Goal: Task Accomplishment & Management: Manage account settings

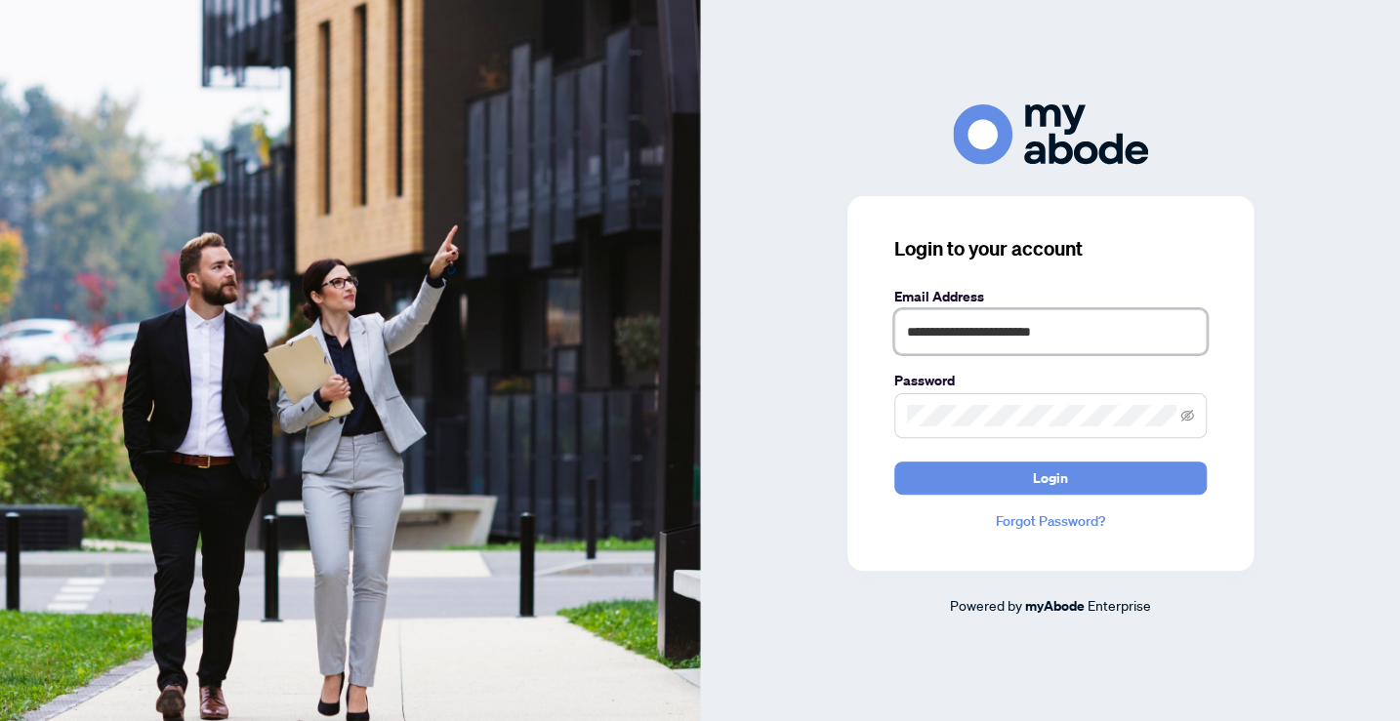
type input "**********"
click at [1049, 477] on button "Login" at bounding box center [1050, 478] width 312 height 33
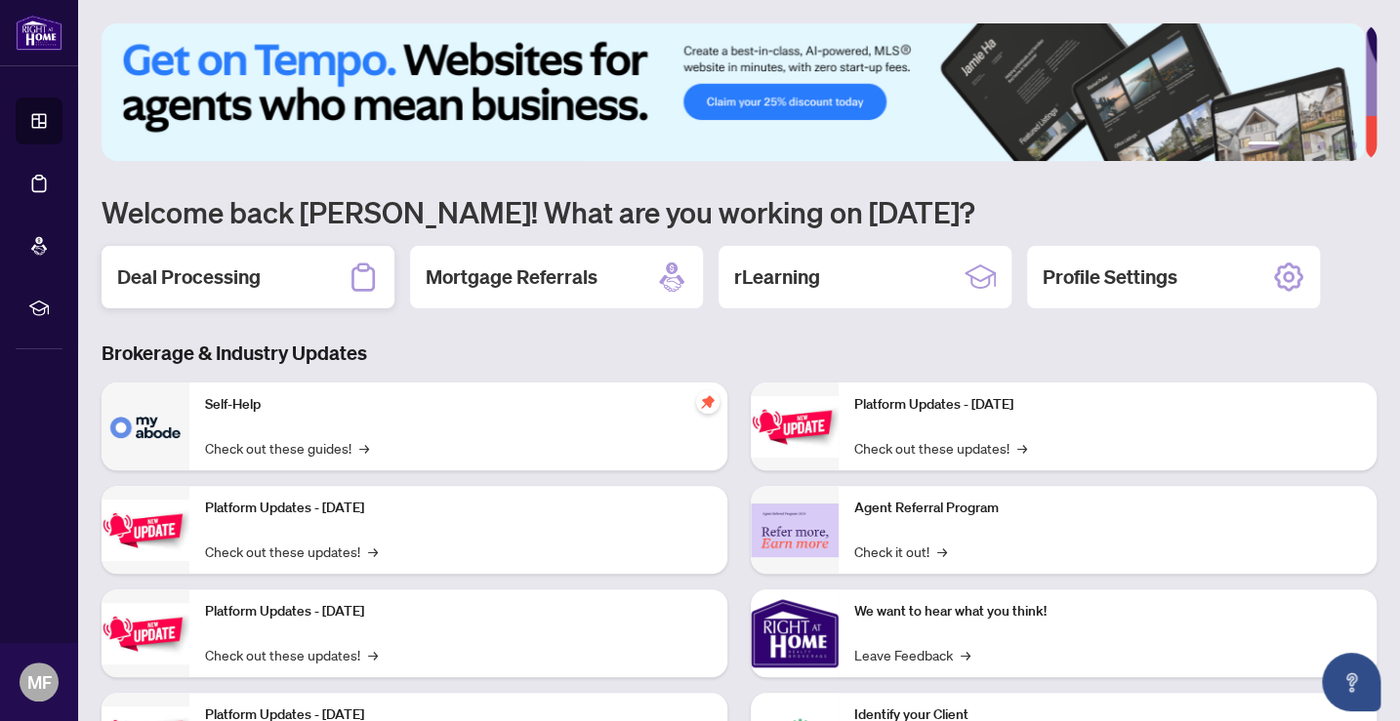
click at [278, 285] on div "Deal Processing" at bounding box center [248, 277] width 293 height 62
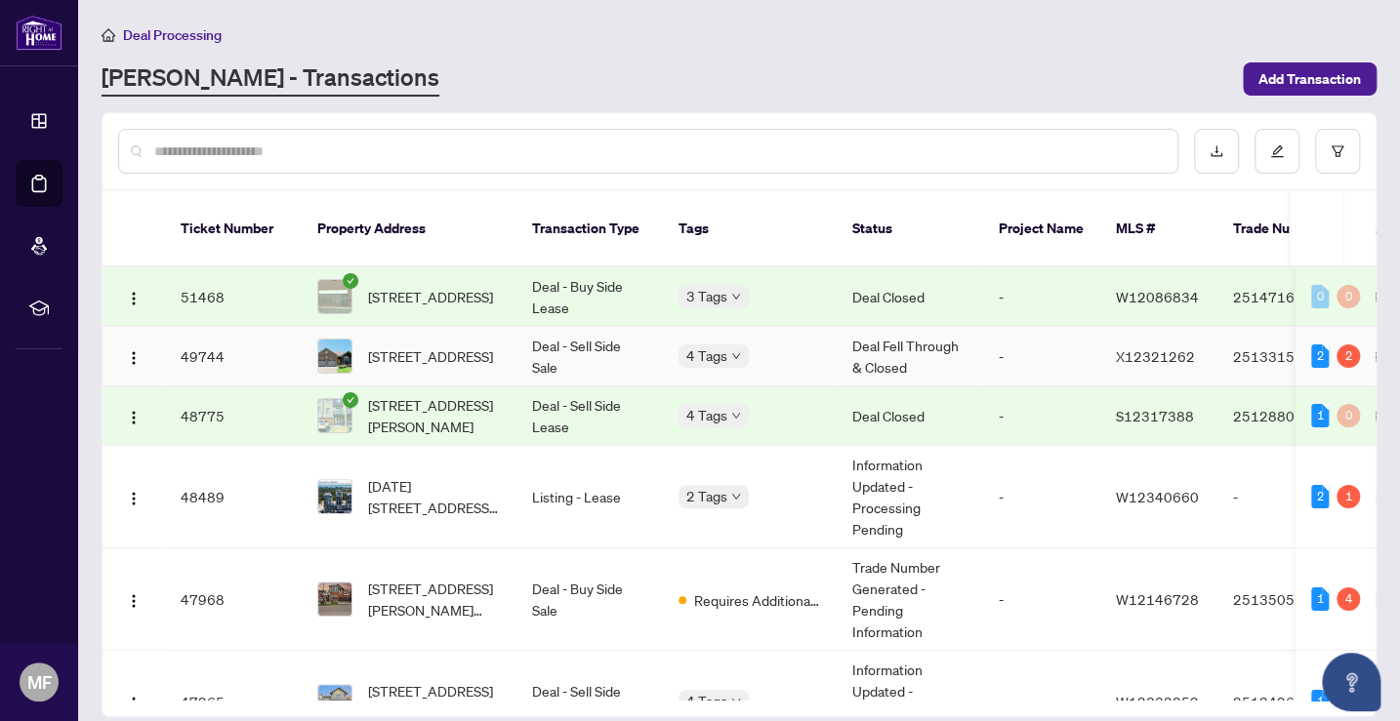
click at [1140, 348] on span "X12321262" at bounding box center [1155, 357] width 79 height 18
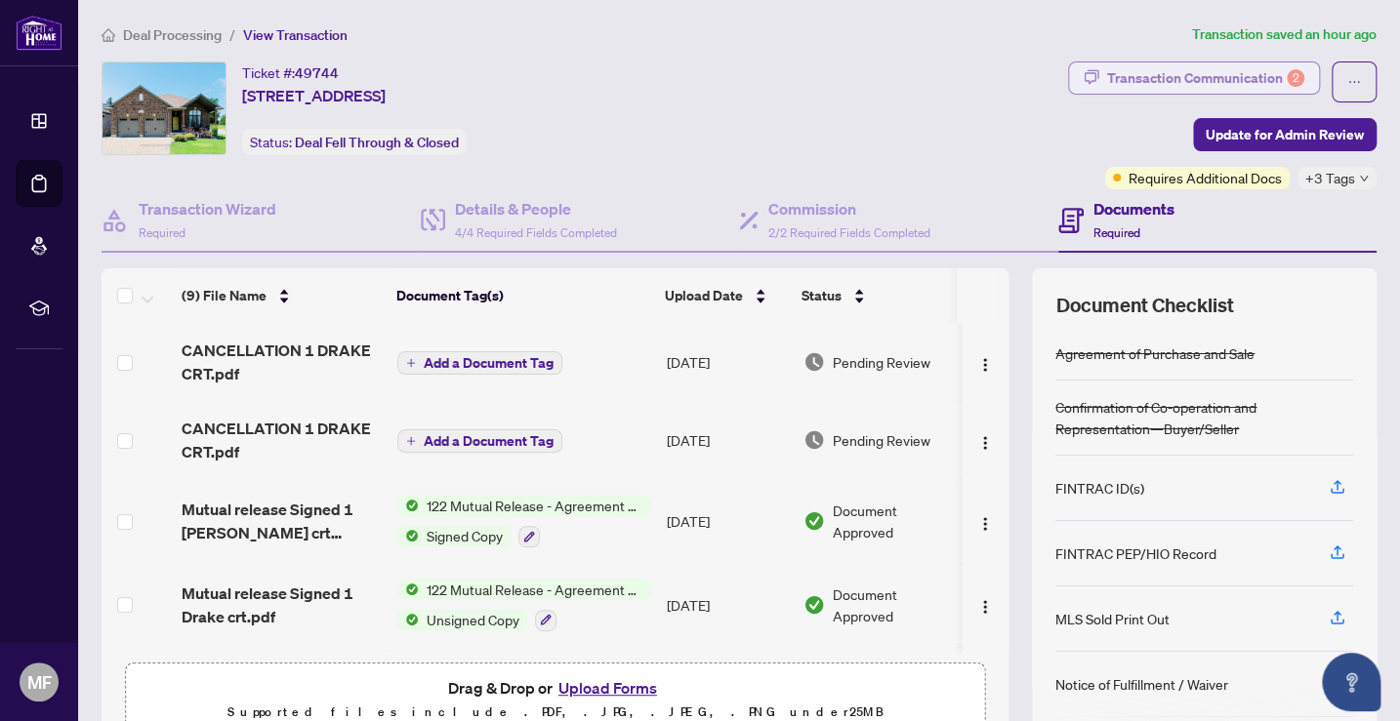
click at [1125, 74] on div "Transaction Communication 2" at bounding box center [1205, 77] width 197 height 31
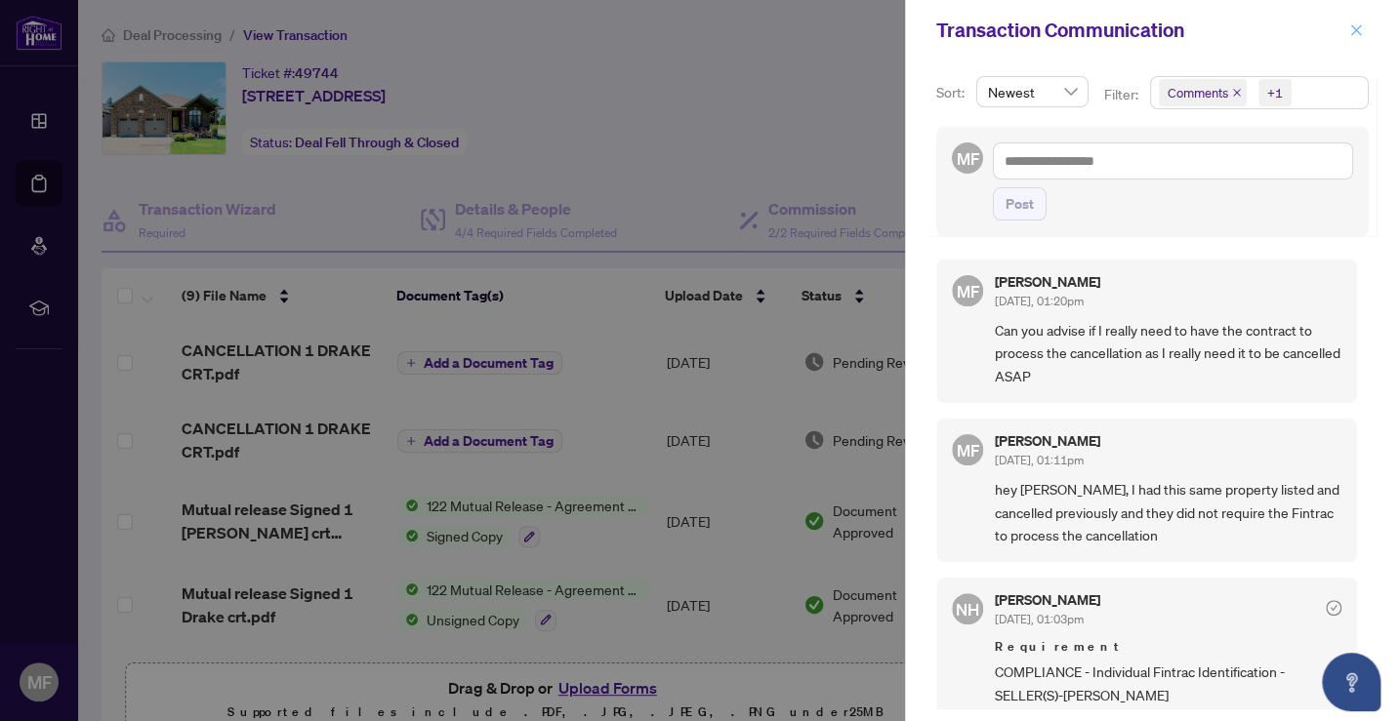
click at [1354, 29] on icon "close" at bounding box center [1356, 29] width 11 height 11
